Goal: Check status: Check status

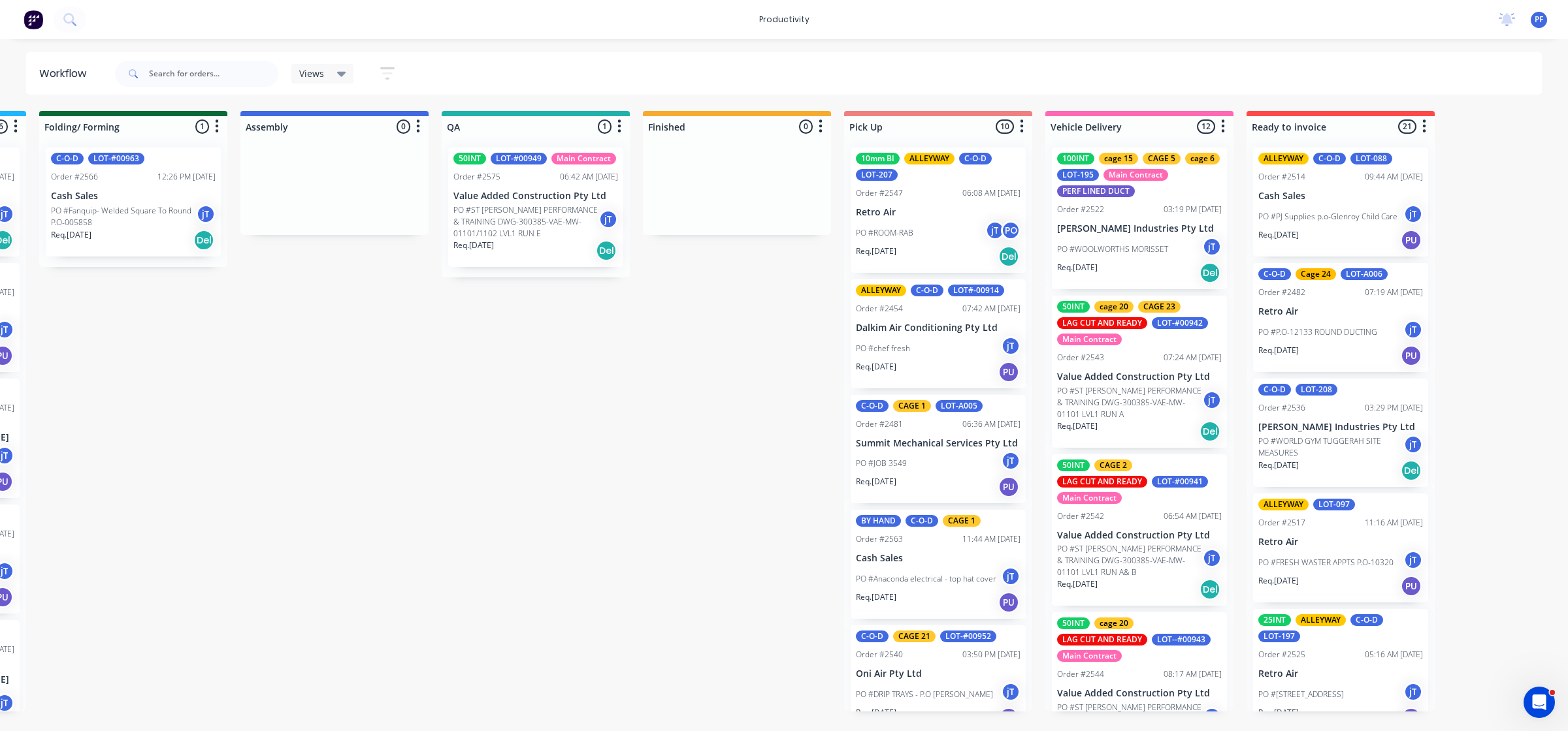
scroll to position [1092, 0]
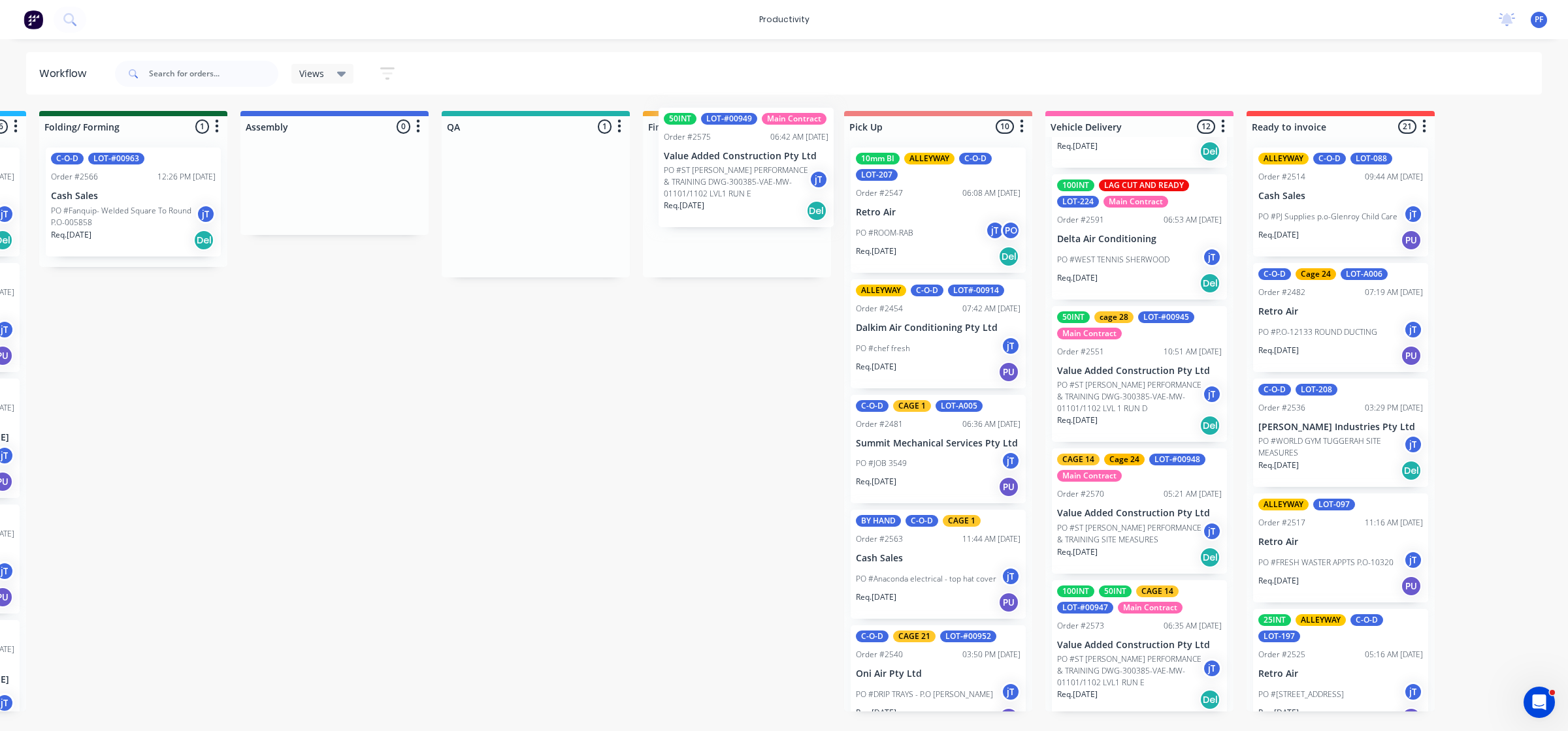
drag, startPoint x: 624, startPoint y: 204, endPoint x: 765, endPoint y: 176, distance: 143.8
click at [765, 176] on div "Submitted 41 Main Contract Order #122 09:03 AM 29/07/24 Precision Air Condition…" at bounding box center [475, 411] width 2558 height 601
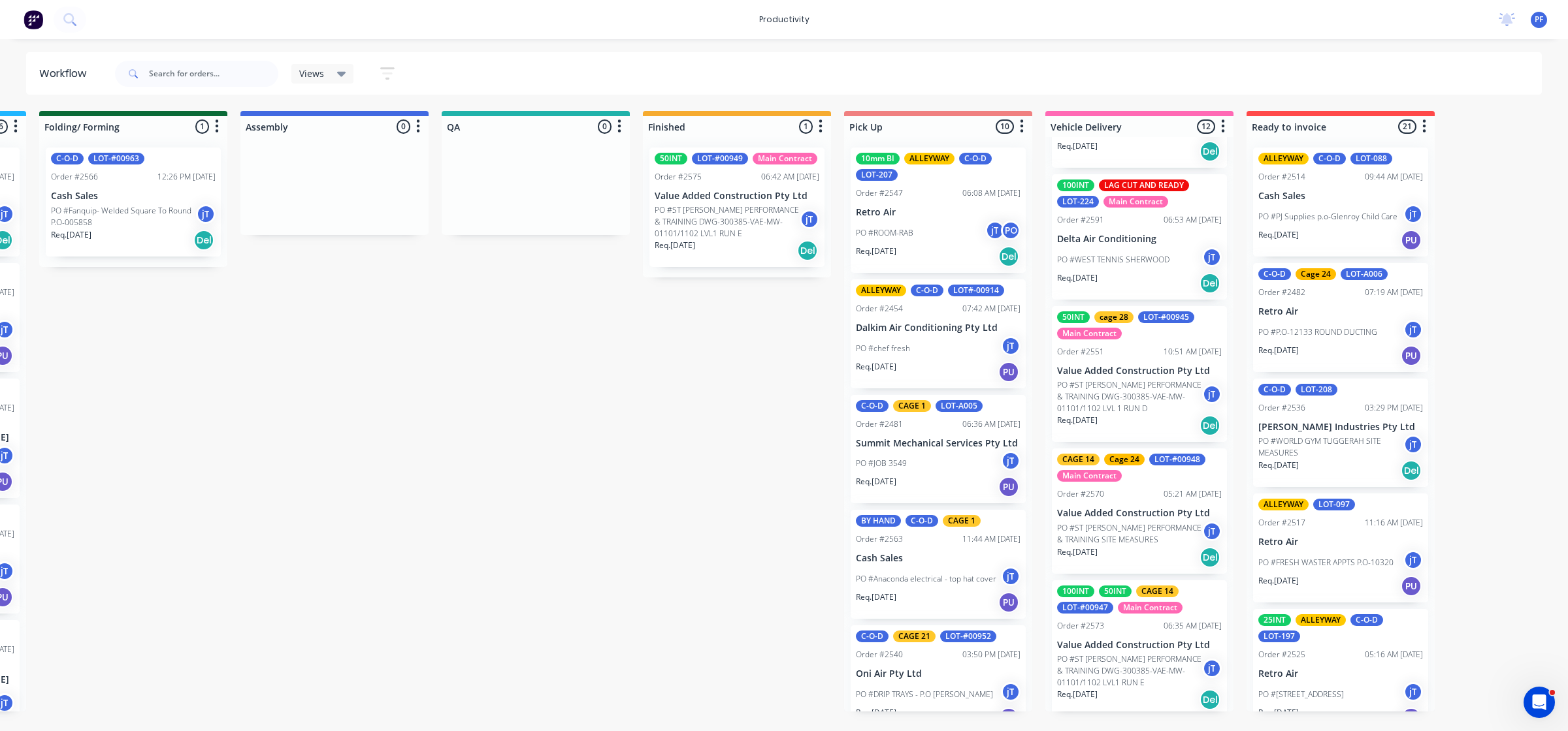
click at [762, 177] on div "06:42 AM [DATE]" at bounding box center [790, 176] width 58 height 12
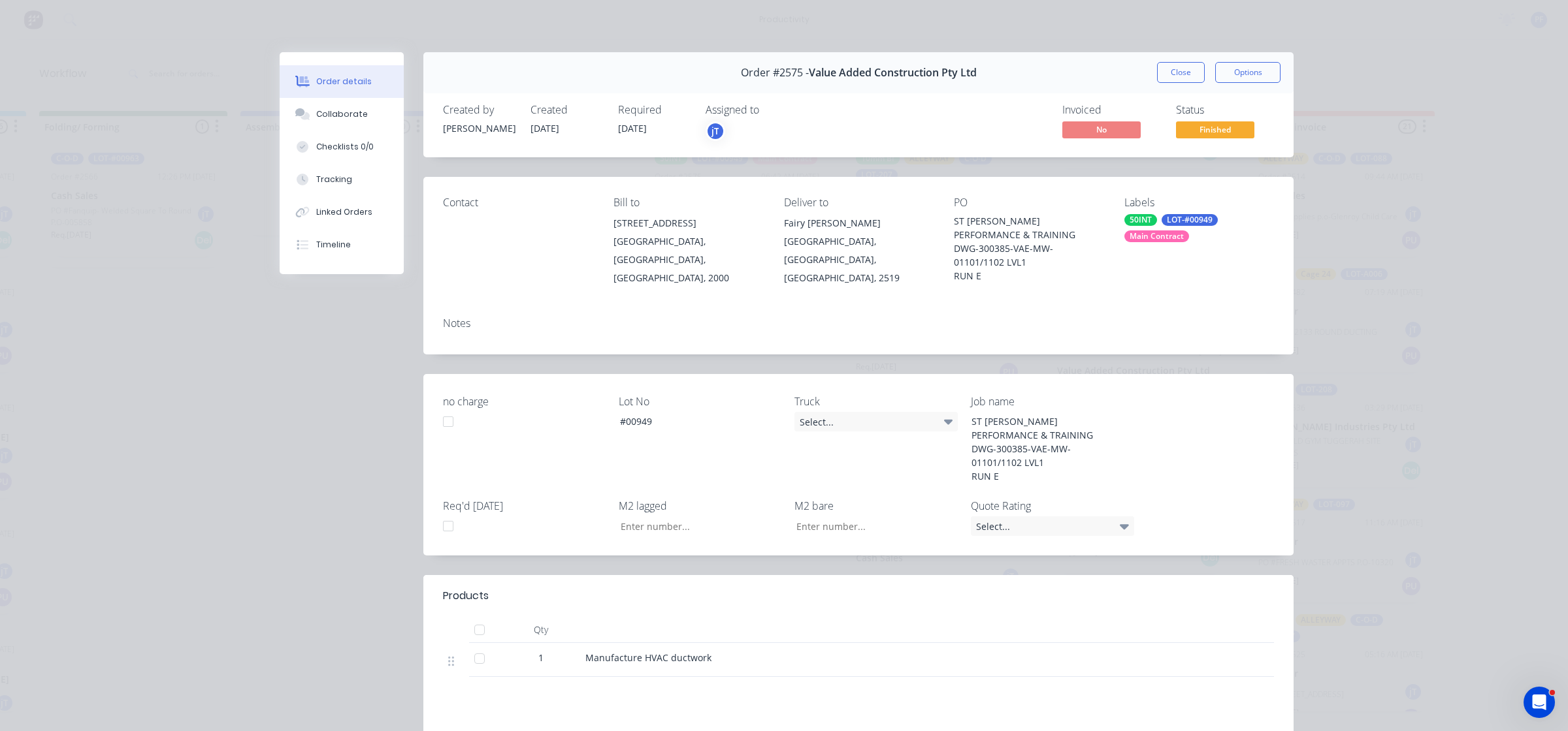
click at [1175, 218] on div "LOT-#00949" at bounding box center [1189, 219] width 56 height 12
click at [1142, 343] on div at bounding box center [1141, 350] width 26 height 26
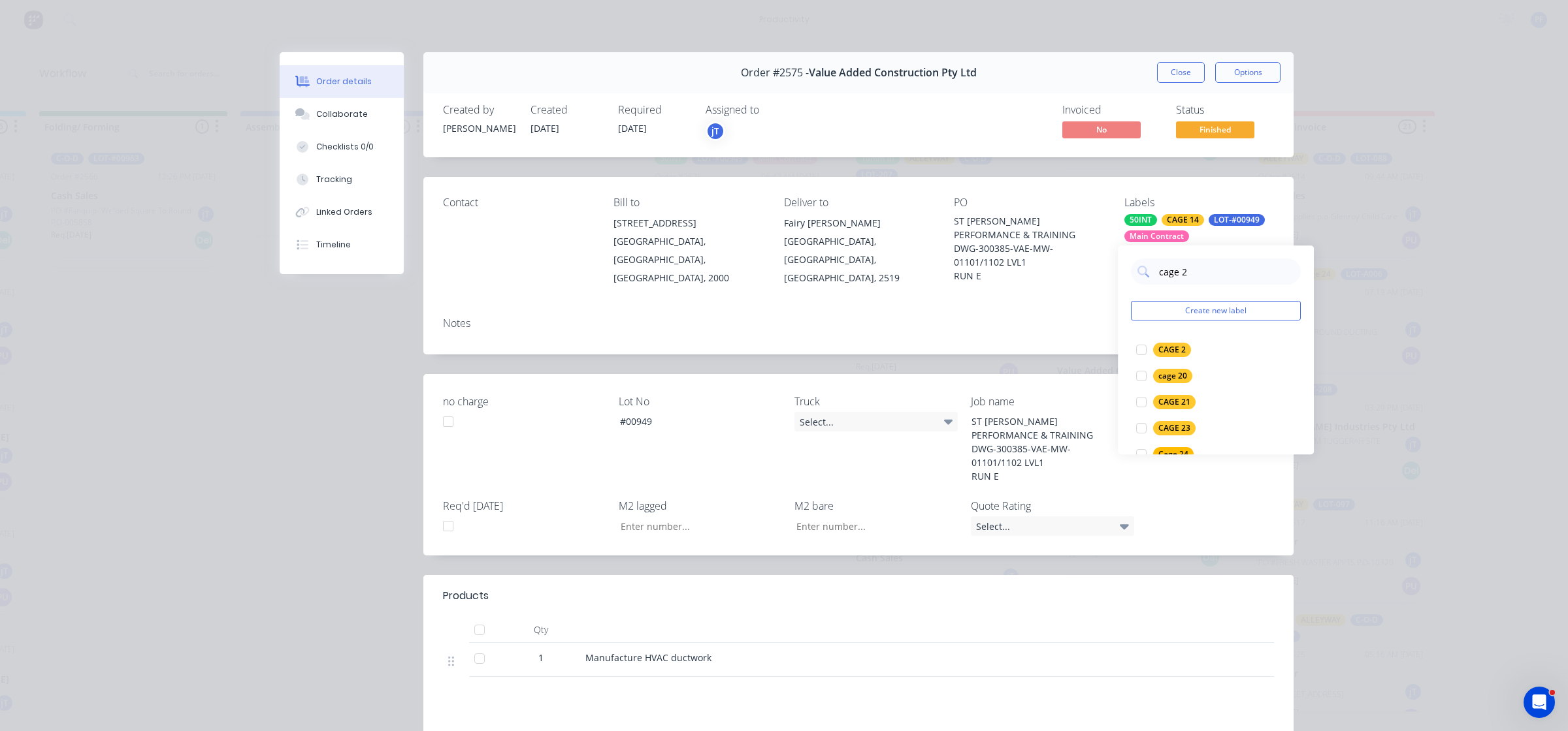
type input "cage 28"
drag, startPoint x: 1138, startPoint y: 348, endPoint x: 1053, endPoint y: 341, distance: 85.3
click at [1138, 351] on div at bounding box center [1141, 350] width 26 height 26
drag, startPoint x: 1042, startPoint y: 338, endPoint x: 1050, endPoint y: 328, distance: 12.8
click at [1043, 334] on div "Notes" at bounding box center [858, 330] width 870 height 48
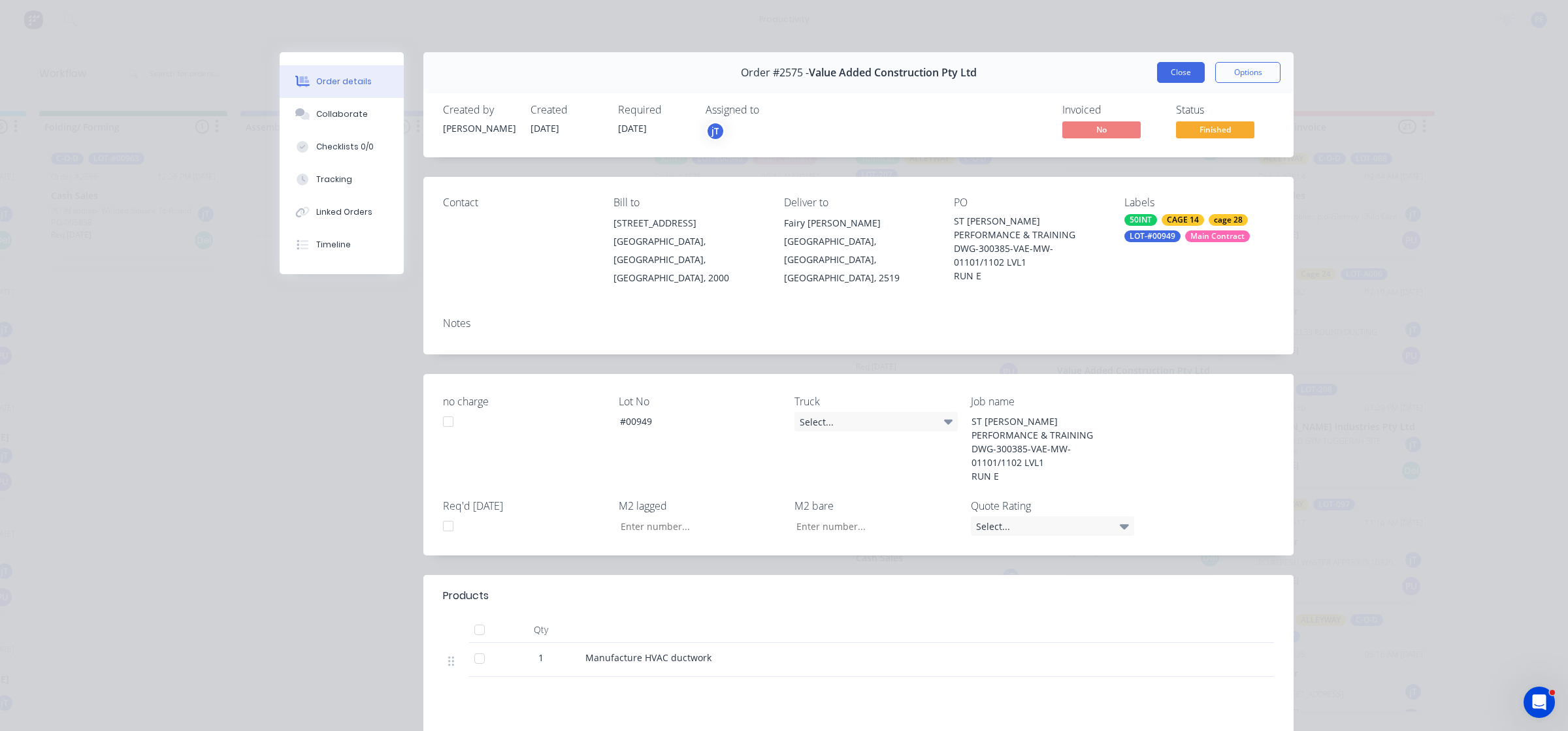
click at [1157, 66] on button "Close" at bounding box center [1180, 72] width 48 height 21
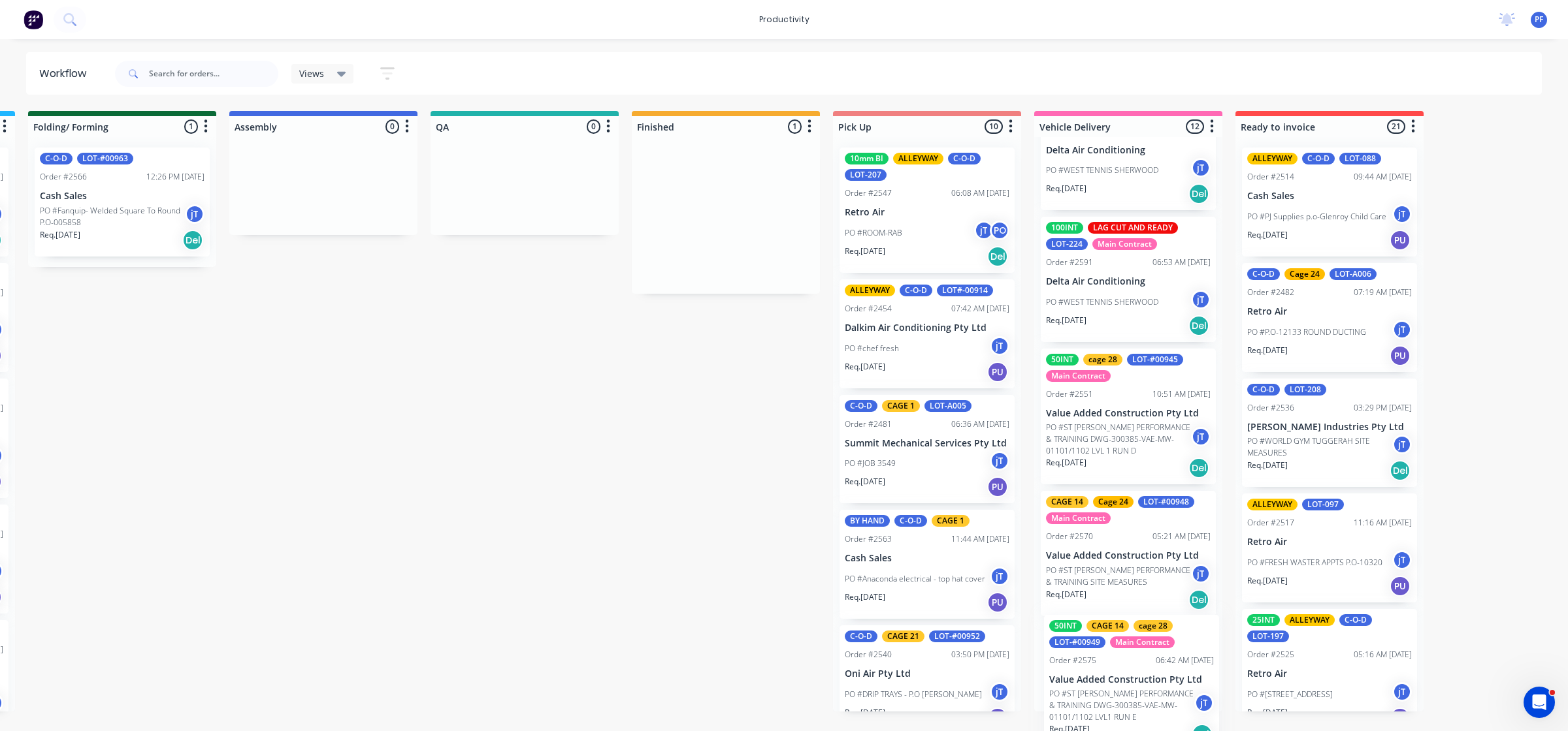
scroll to position [1230, 0]
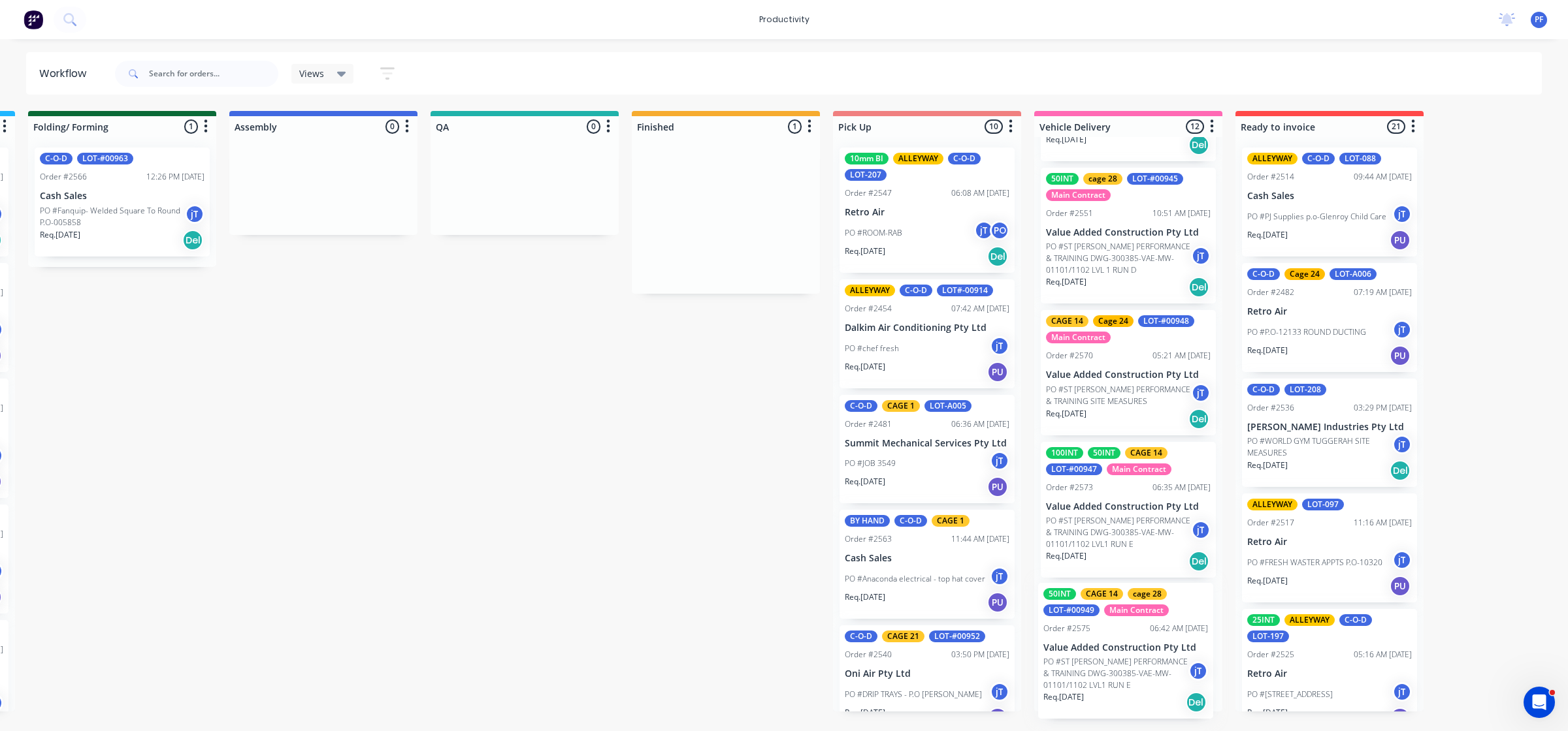
drag, startPoint x: 713, startPoint y: 258, endPoint x: 1109, endPoint y: 692, distance: 587.5
click at [1109, 692] on div "Submitted 41 Main Contract Order #122 09:03 AM 29/07/24 Precision Air Condition…" at bounding box center [463, 411] width 2558 height 601
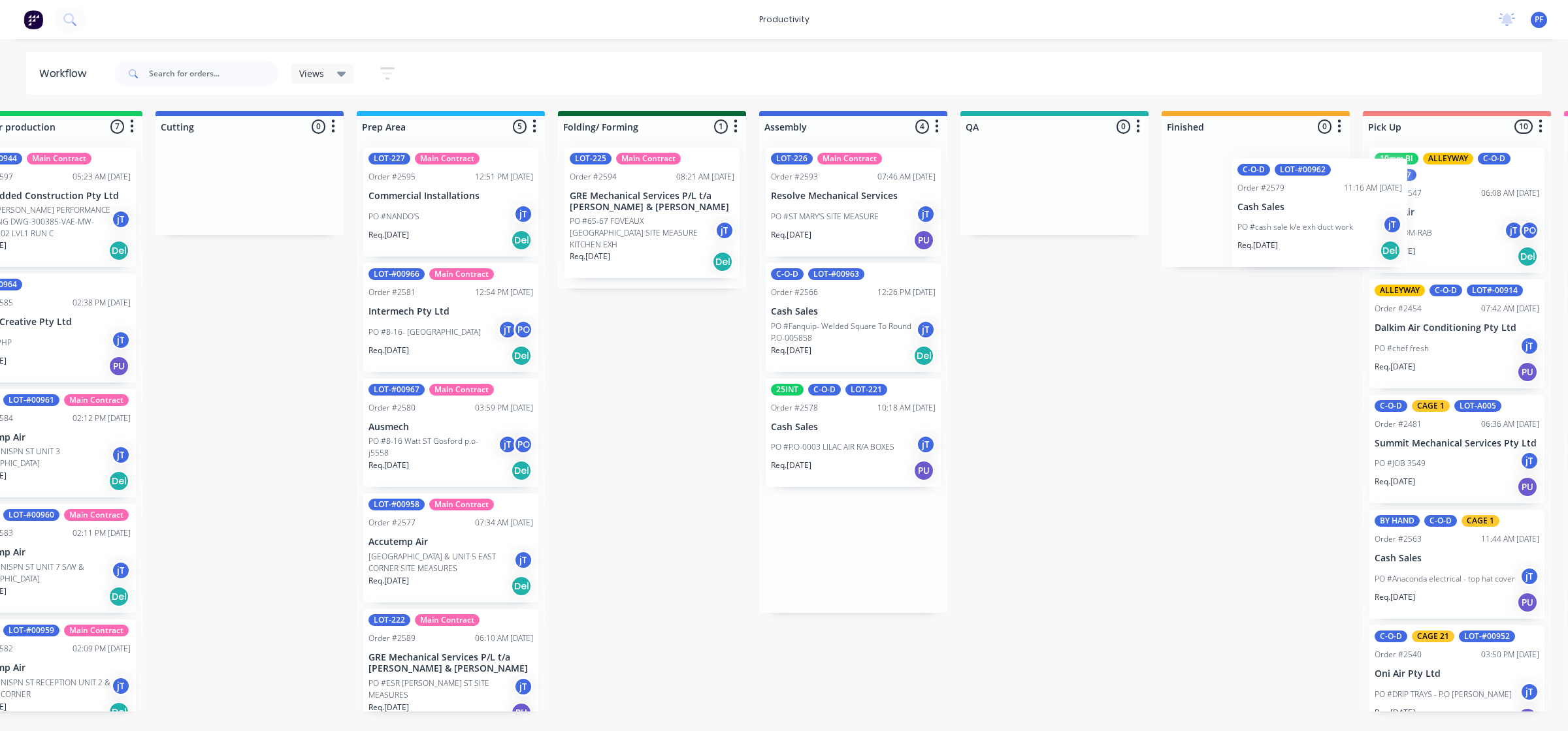
scroll to position [0, 279]
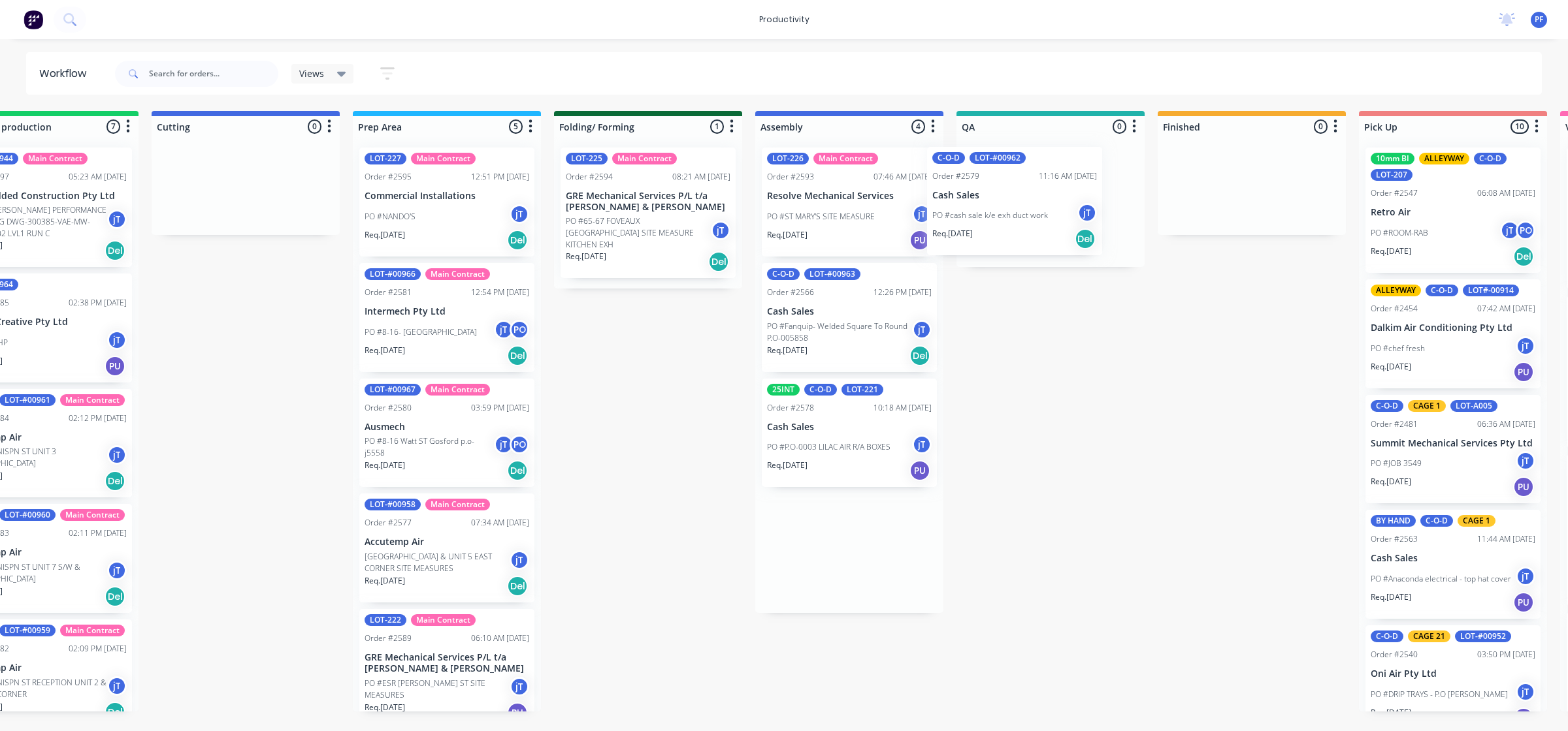
drag, startPoint x: 1154, startPoint y: 504, endPoint x: 991, endPoint y: 201, distance: 344.1
click at [983, 213] on div "Submitted 42 Main Contract Order #122 09:03 AM 29/07/24 Precision Air Condition…" at bounding box center [990, 411] width 2558 height 601
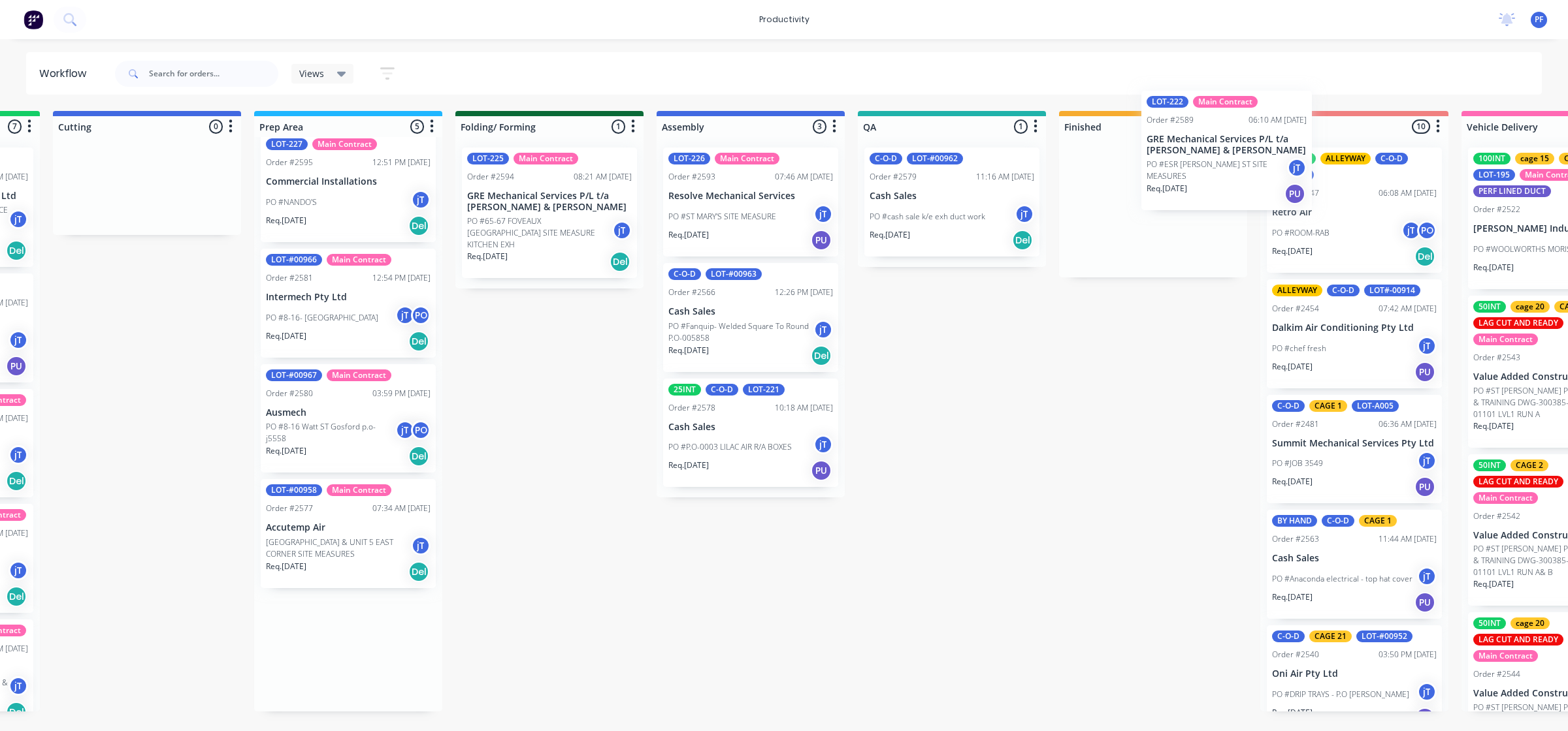
scroll to position [0, 381]
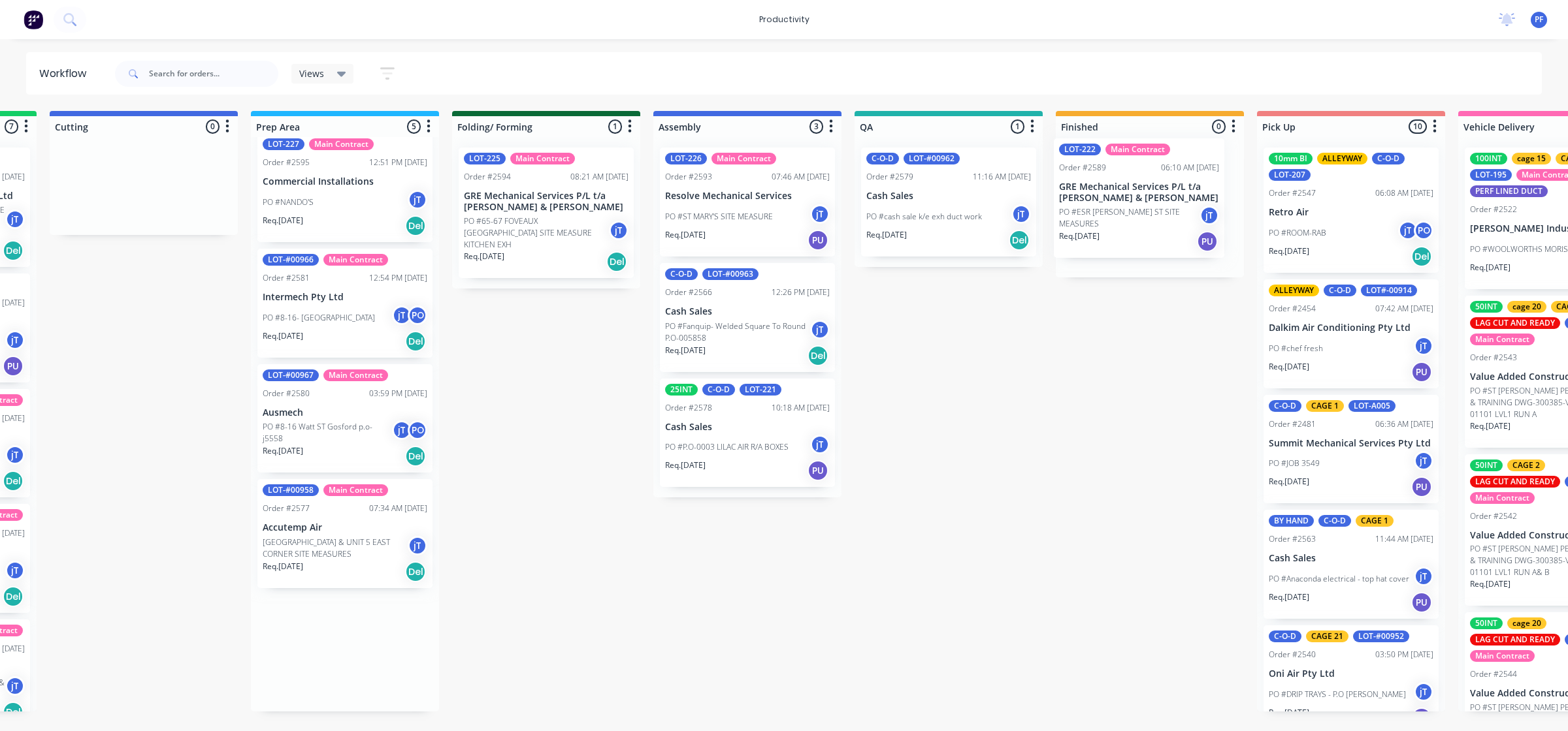
drag, startPoint x: 438, startPoint y: 688, endPoint x: 1125, endPoint y: 227, distance: 827.3
click at [1137, 228] on div "Submitted 42 Main Contract Order #122 09:03 AM 29/07/24 Precision Air Condition…" at bounding box center [888, 411] width 2558 height 601
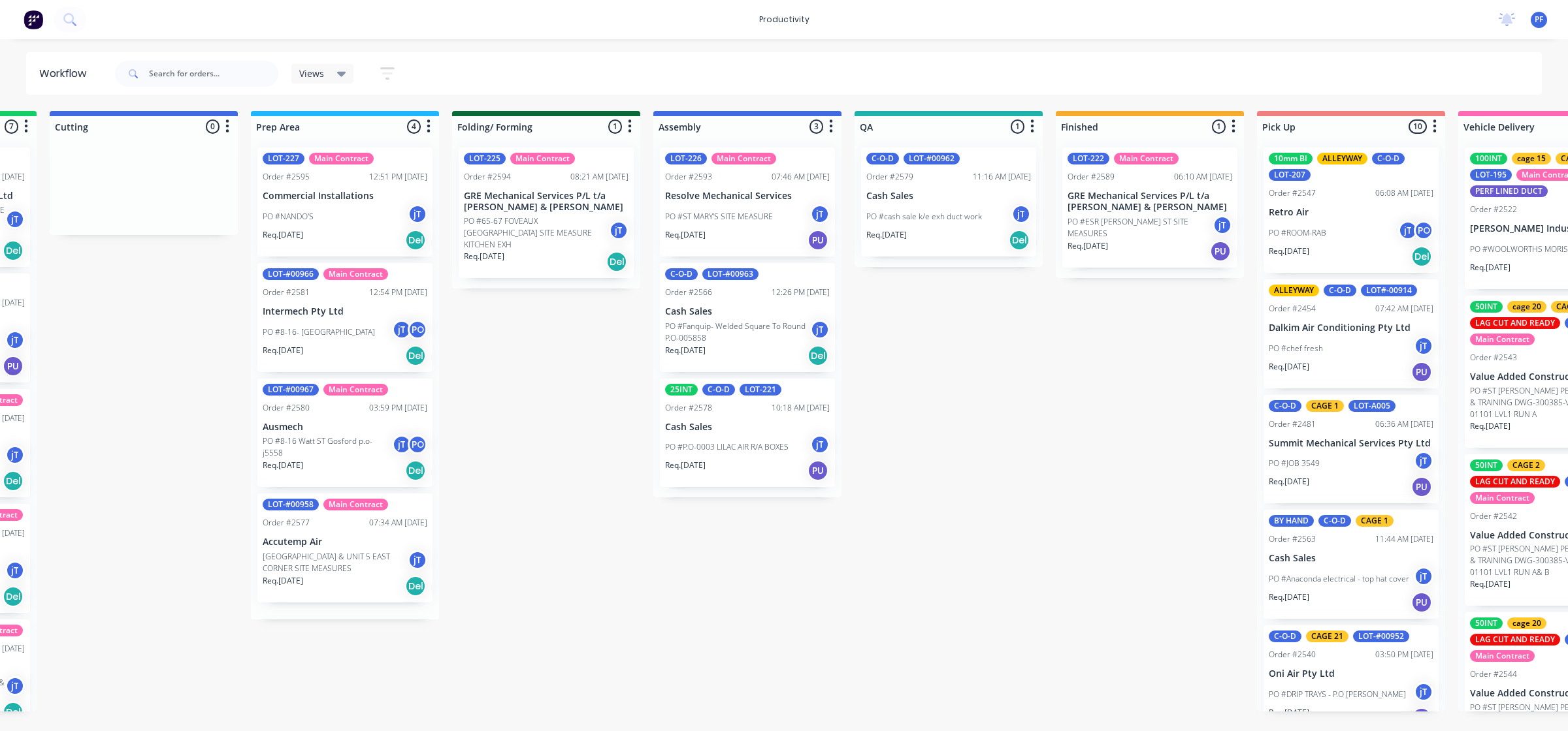
scroll to position [0, 0]
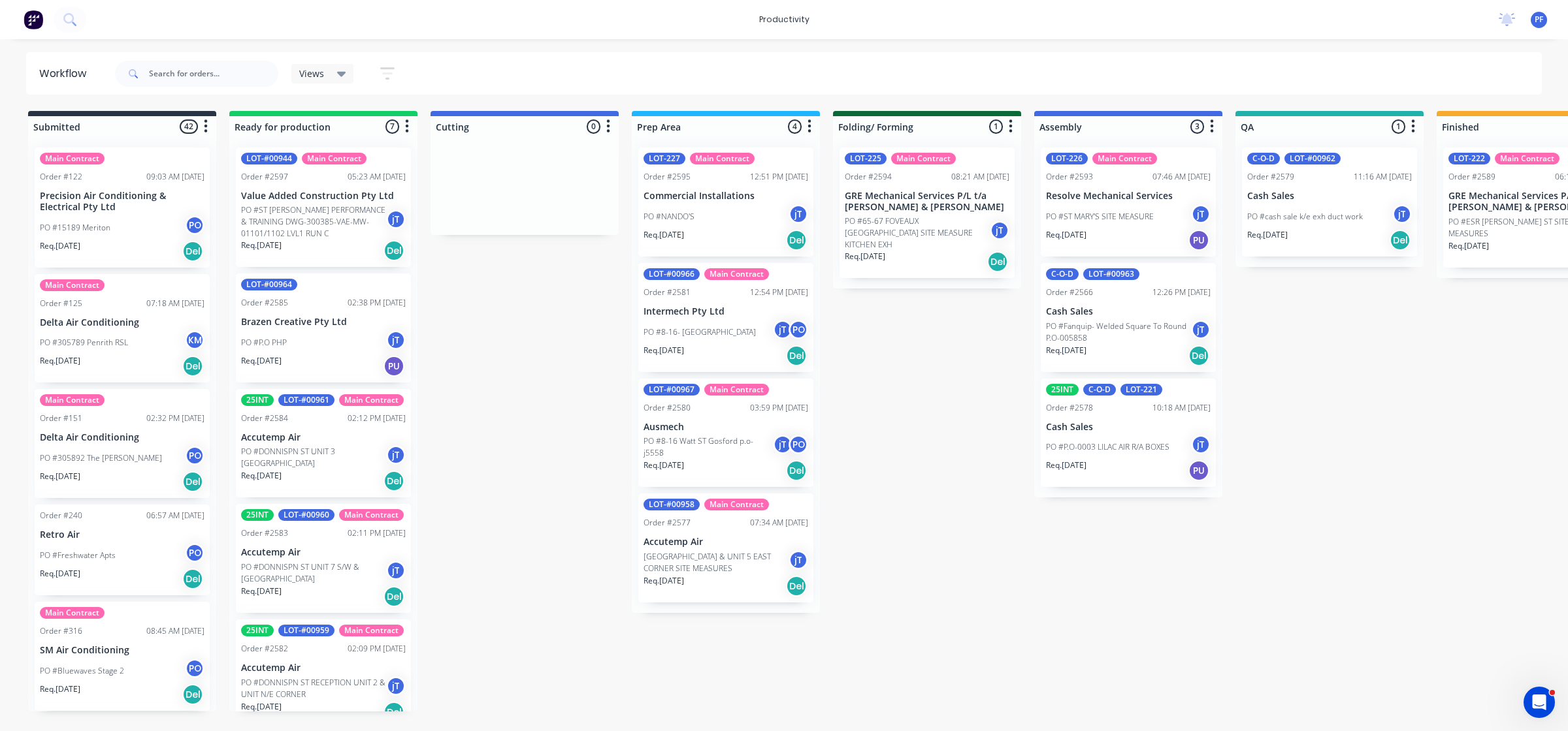
click at [1462, 194] on p "GRE Mechanical Services P/L t/a [PERSON_NAME] & [PERSON_NAME]" at bounding box center [1530, 201] width 165 height 22
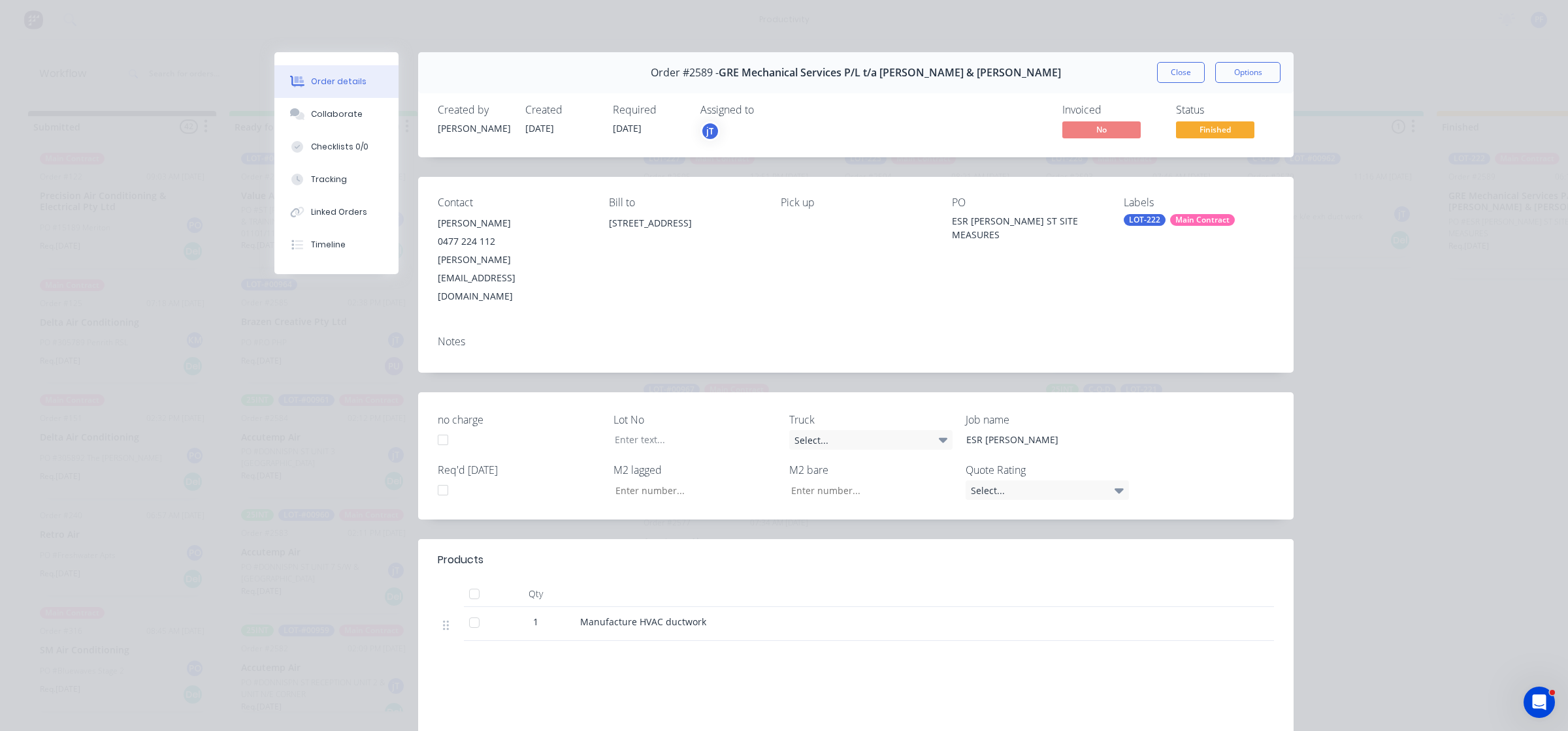
click at [1133, 219] on div "LOT-222" at bounding box center [1144, 219] width 41 height 12
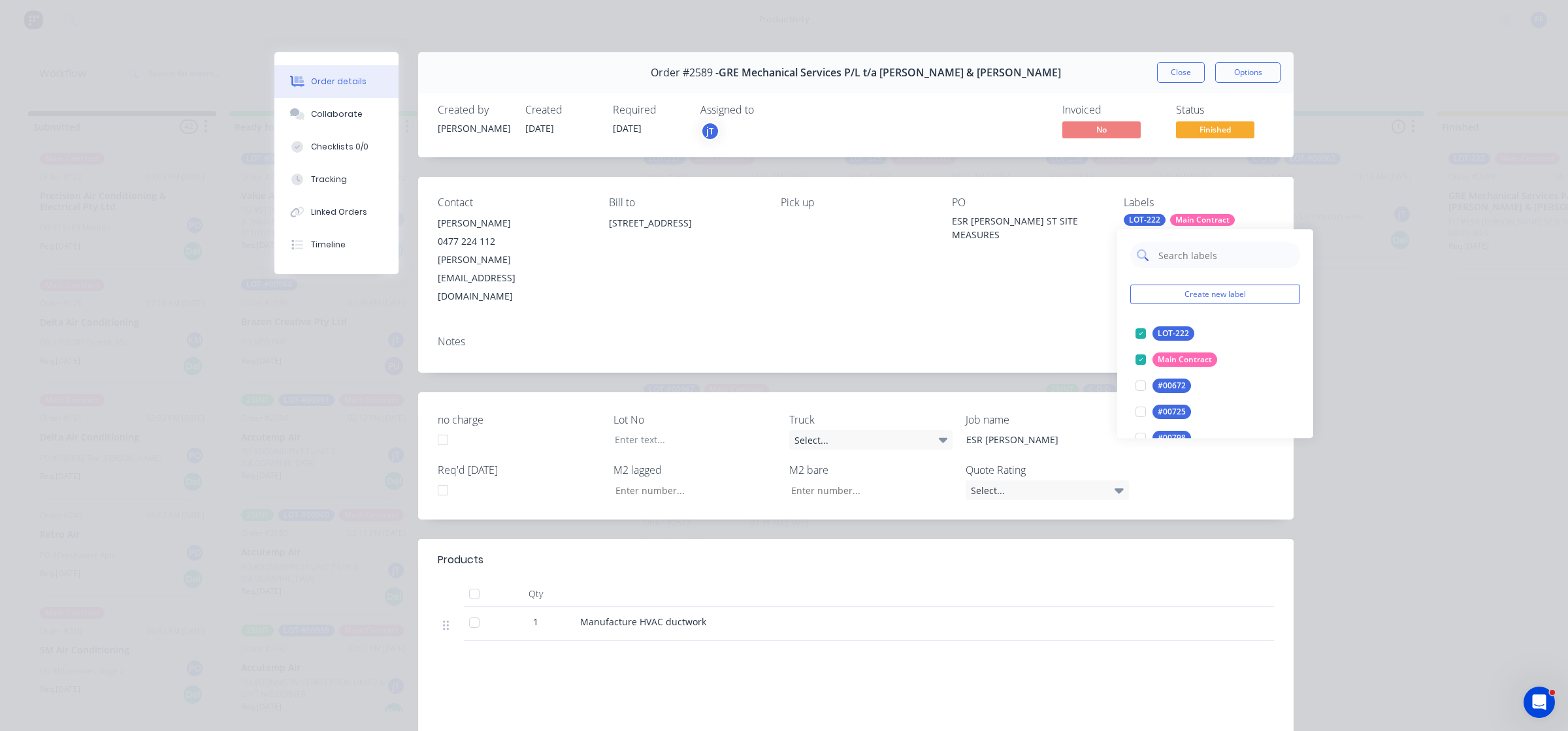
click at [1189, 258] on input "text" at bounding box center [1225, 254] width 137 height 26
type input "loose"
drag, startPoint x: 1140, startPoint y: 383, endPoint x: 1062, endPoint y: 330, distance: 94.3
click at [1137, 379] on div at bounding box center [1141, 386] width 26 height 26
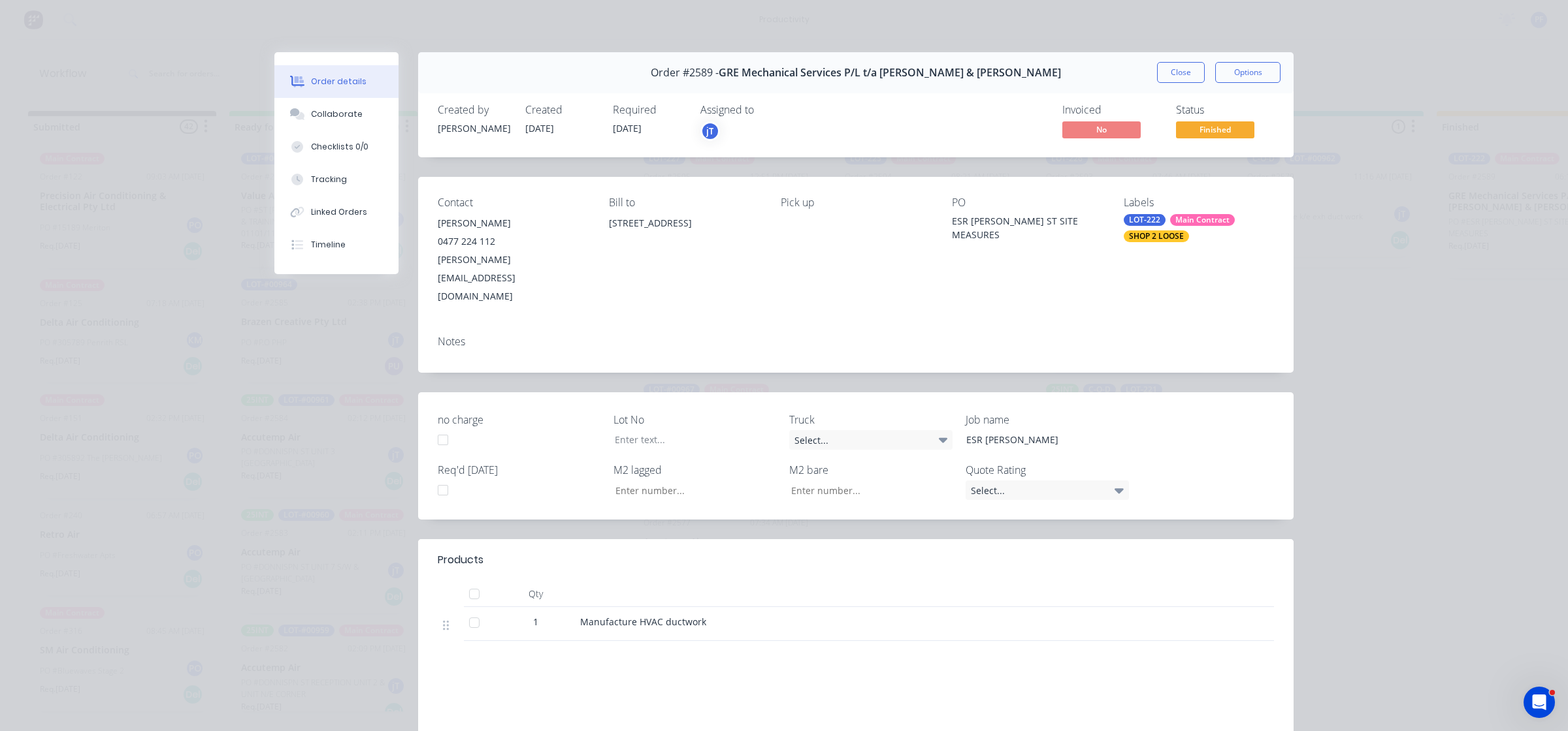
click at [1066, 325] on div "Notes" at bounding box center [856, 349] width 875 height 48
drag, startPoint x: 1166, startPoint y: 85, endPoint x: 1169, endPoint y: 77, distance: 8.5
click at [1168, 83] on div "Order #2589 - GRE Mechanical Services P/L t/a Whiffen & Andrews Close Options" at bounding box center [856, 73] width 875 height 41
drag, startPoint x: 1170, startPoint y: 76, endPoint x: 1149, endPoint y: 70, distance: 21.8
click at [1170, 74] on button "Close" at bounding box center [1180, 72] width 48 height 21
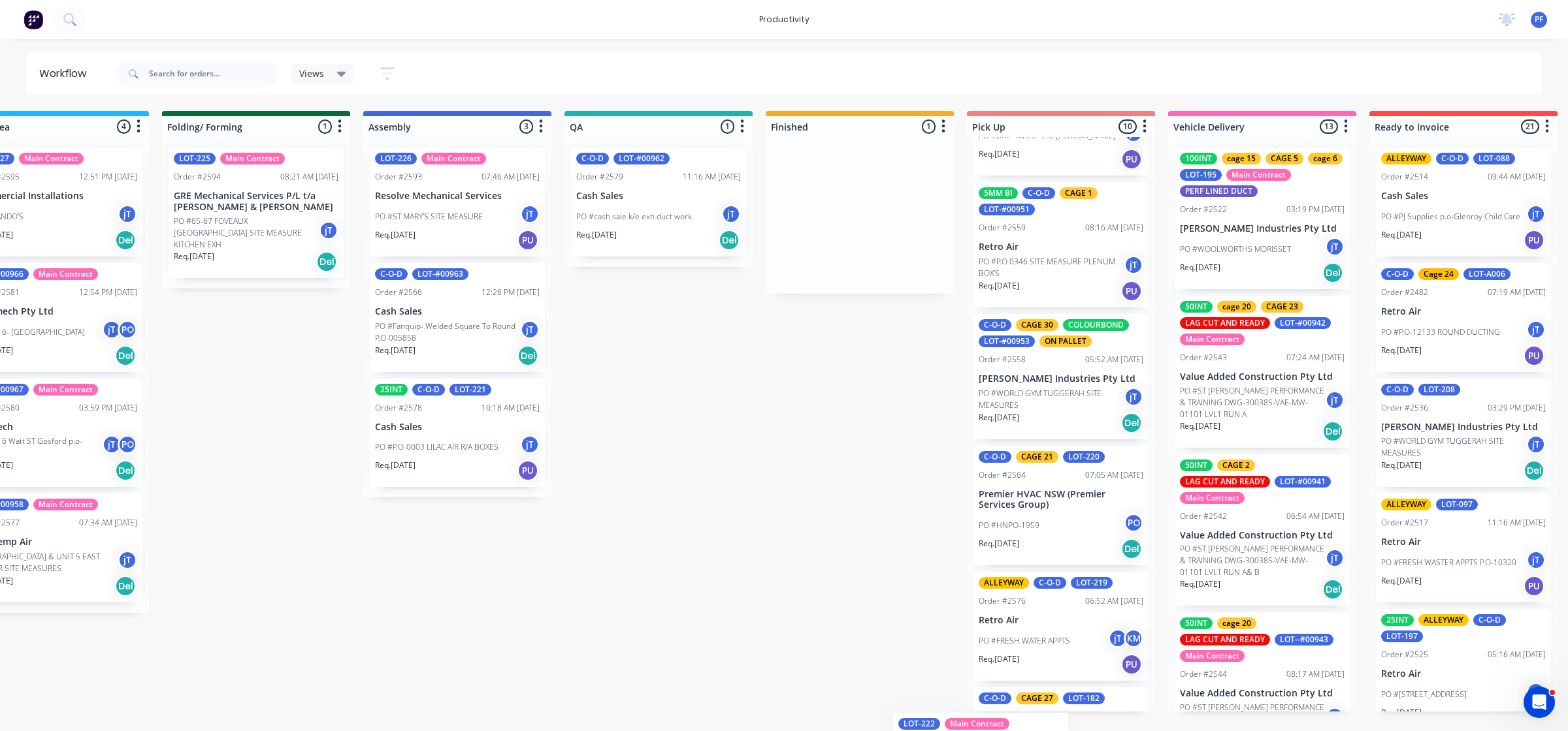
scroll to position [784, 0]
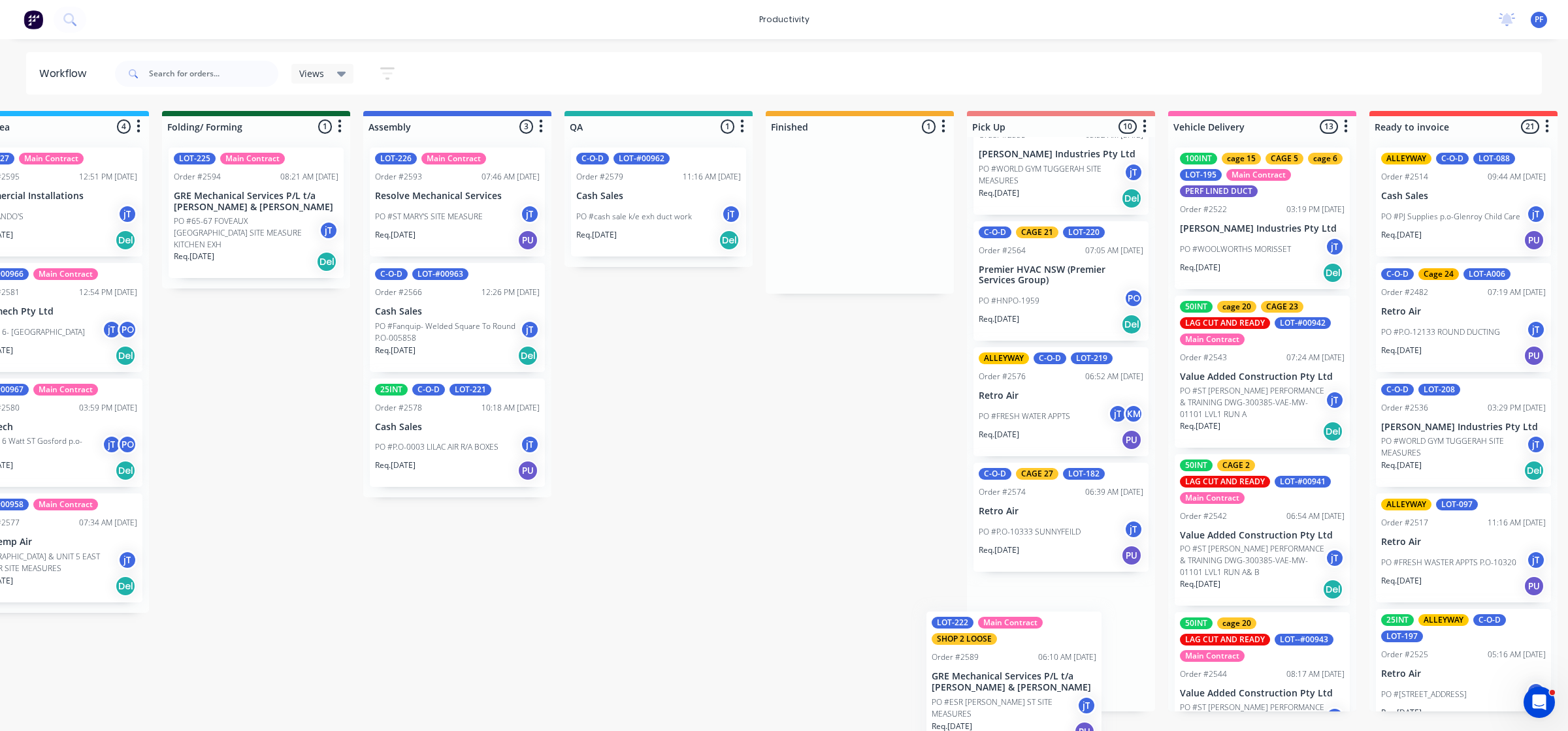
drag, startPoint x: 1527, startPoint y: 206, endPoint x: 967, endPoint y: 650, distance: 714.7
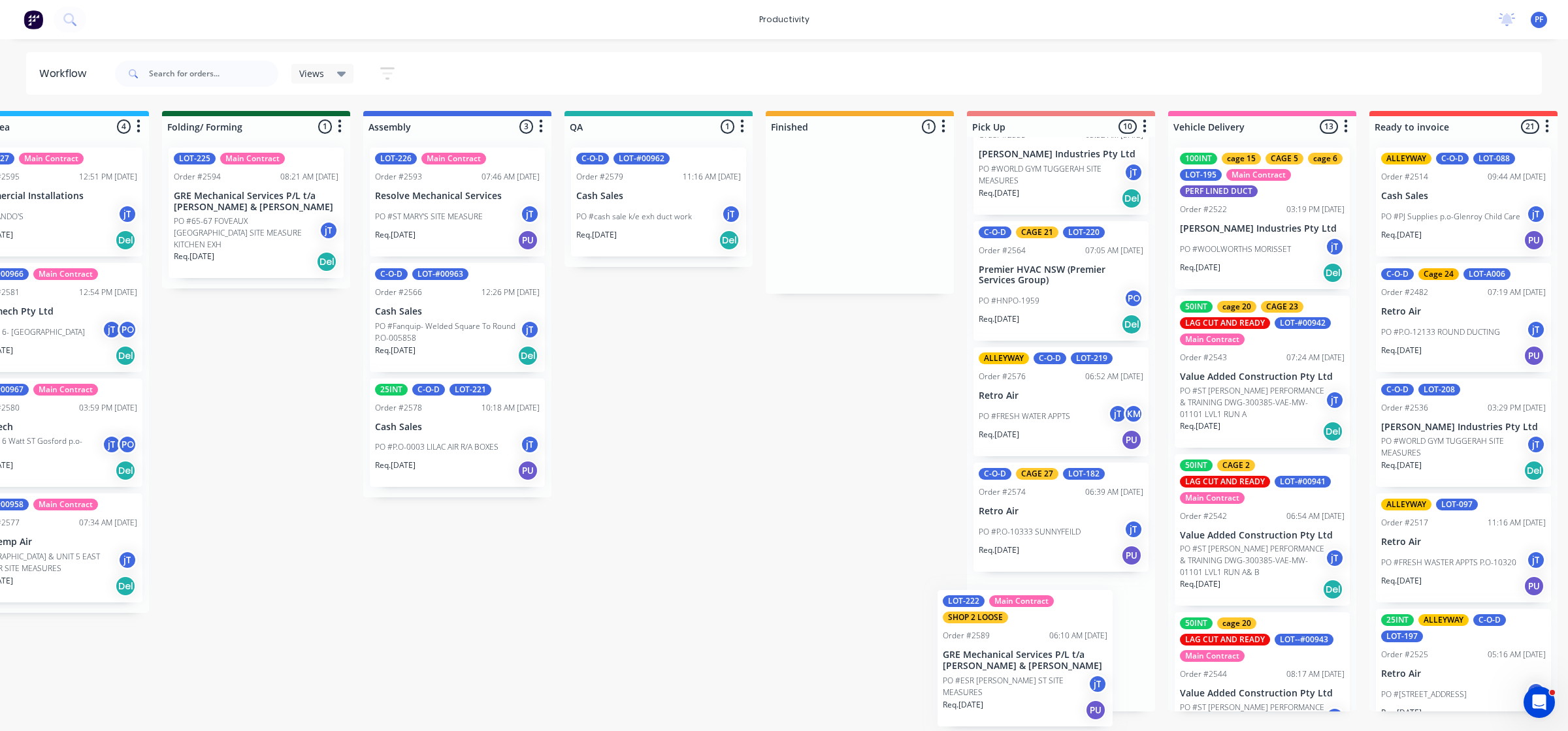
click at [967, 650] on div "Submitted 42 Main Contract Order #122 09:03 AM 29/07/24 Precision Air Condition…" at bounding box center [597, 411] width 2558 height 601
